Goal: Complete application form

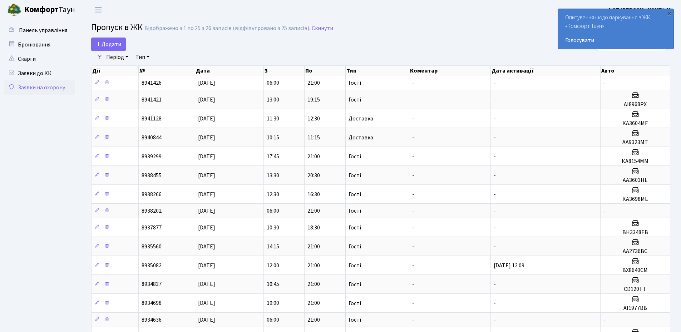
select select "25"
click at [106, 44] on span "Додати" at bounding box center [108, 44] width 25 height 8
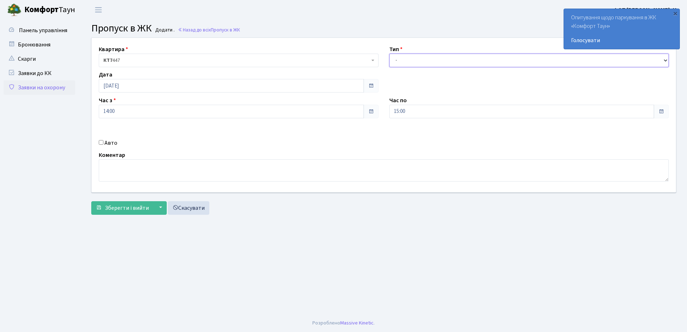
click at [413, 64] on select "- Доставка Таксі Гості Сервіс" at bounding box center [529, 61] width 280 height 14
select select "1"
click at [389, 54] on select "- Доставка Таксі Гості Сервіс" at bounding box center [529, 61] width 280 height 14
click at [101, 144] on input "Авто" at bounding box center [101, 142] width 5 height 5
checkbox input "true"
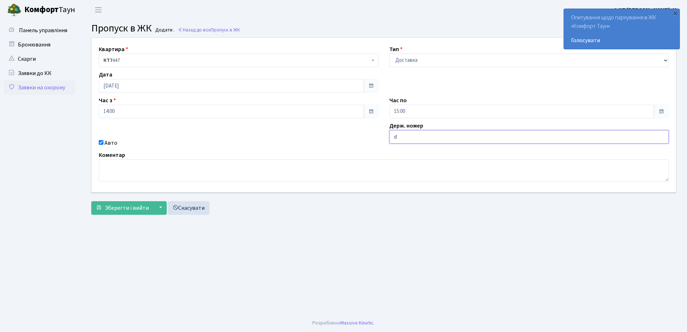
type input "DI5032IT"
click at [126, 208] on span "Зберегти і вийти" at bounding box center [127, 208] width 44 height 8
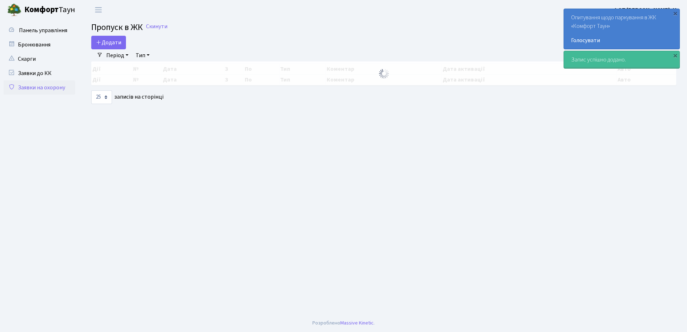
select select "25"
